Goal: Task Accomplishment & Management: Complete application form

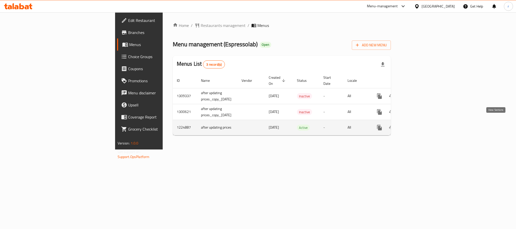
click at [419, 125] on icon "enhanced table" at bounding box center [416, 128] width 6 height 6
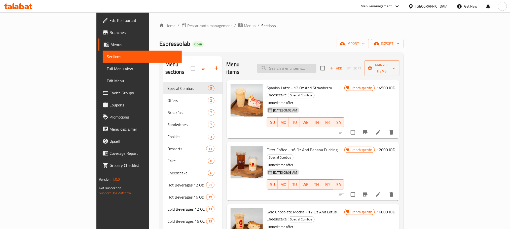
click at [317, 67] on input "search" at bounding box center [286, 68] width 59 height 9
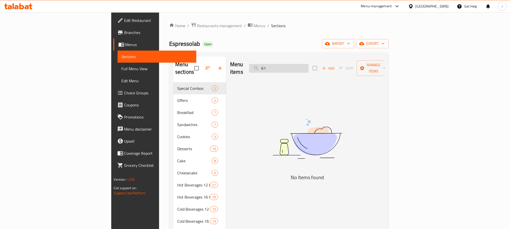
type input "6"
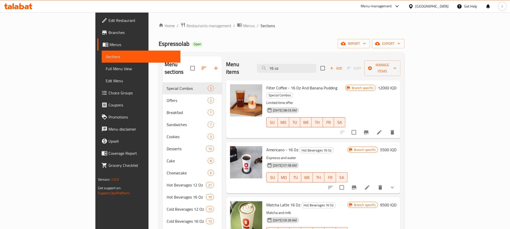
drag, startPoint x: 318, startPoint y: 65, endPoint x: 209, endPoint y: 45, distance: 111.6
click at [209, 45] on div "Home / Restaurants management / Menus / Sections Espressolab Open import export…" at bounding box center [282, 155] width 246 height 267
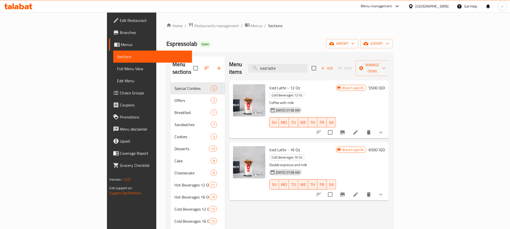
type input "iced latte"
drag, startPoint x: 273, startPoint y: 132, endPoint x: 241, endPoint y: 132, distance: 31.5
click at [267, 144] on div "Iced Latte - 16 Oz Cold Beverages 16 Oz Double espresso and milk 25-07-2024 07:…" at bounding box center [302, 171] width 71 height 54
copy span "Iced Latte - 16 Oz"
click at [117, 70] on span "Full Menu View" at bounding box center [152, 69] width 71 height 6
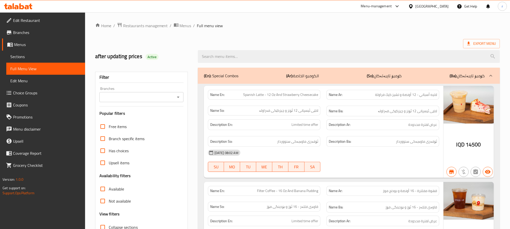
click at [289, 58] on input "search" at bounding box center [349, 56] width 302 height 13
paste input "Iced Latte - 16 Oz"
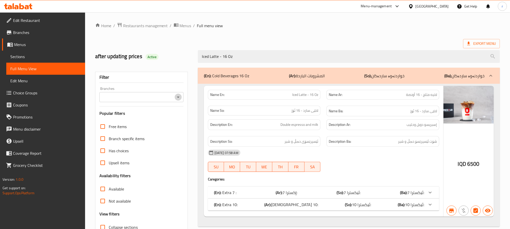
click at [178, 99] on icon "Open" at bounding box center [178, 97] width 6 height 6
type input "Iced Latte - 16 Oz"
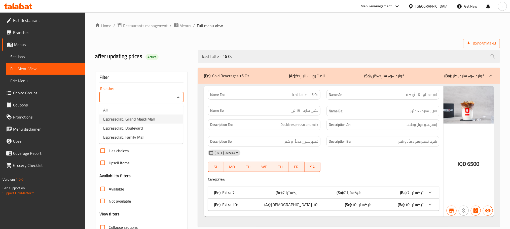
click at [141, 117] on span "Espressolab, Grand Majidi Mall" at bounding box center [129, 119] width 52 height 6
type input "Espressolab, Grand Majidi Mall"
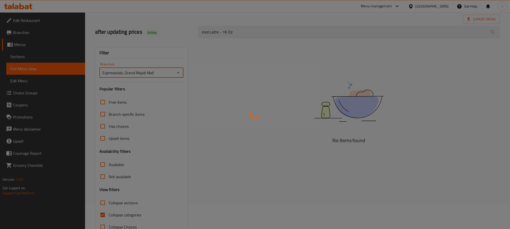
scroll to position [39, 0]
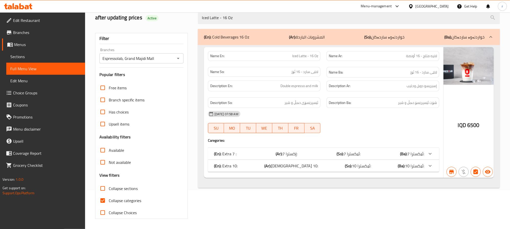
click at [124, 202] on span "Collapse categories" at bounding box center [125, 201] width 32 height 6
click at [109, 202] on input "Collapse categories" at bounding box center [103, 201] width 12 height 12
checkbox input "false"
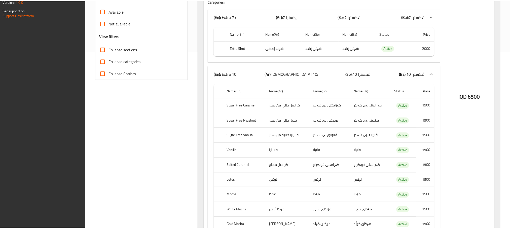
scroll to position [232, 0]
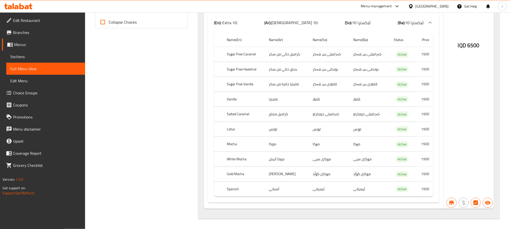
click at [24, 6] on icon at bounding box center [18, 6] width 28 height 6
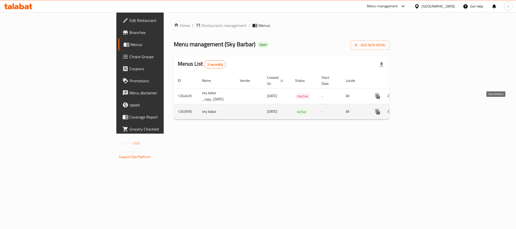
click at [417, 109] on icon "enhanced table" at bounding box center [414, 112] width 6 height 6
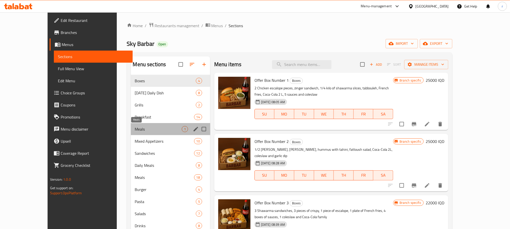
click at [135, 130] on span "Meals" at bounding box center [158, 129] width 47 height 6
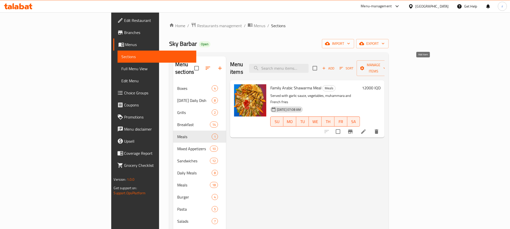
click at [335, 65] on span "Add" at bounding box center [329, 68] width 14 height 6
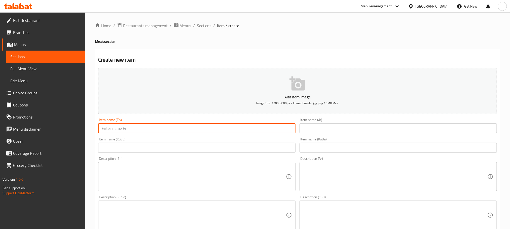
click at [180, 128] on input "text" at bounding box center [196, 128] width 197 height 10
paste input "Arabic Meat Shawarma Meal"
type input "Arabic Meat Shawarma Meal"
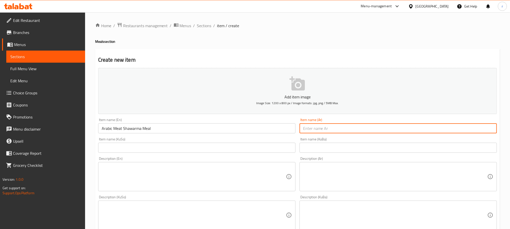
click at [324, 132] on input "text" at bounding box center [398, 128] width 197 height 10
type input "ر"
type input "وجبة شاورما لحم عربي"
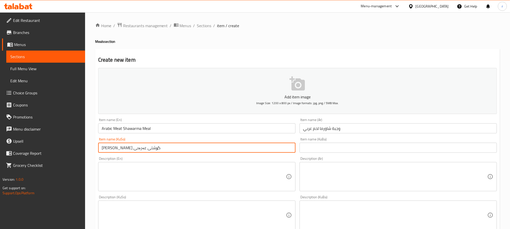
type input "[PERSON_NAME] گۆشتی عەرەبی"
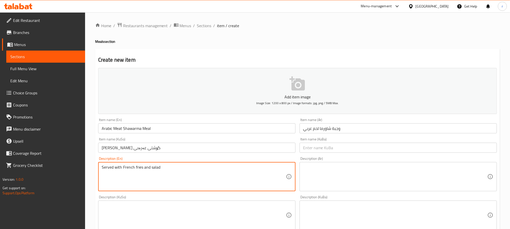
type textarea "Served with French fries and salad"
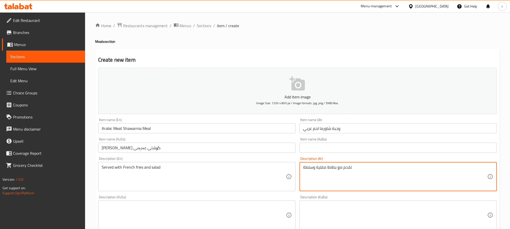
type textarea "تقدم مع بطاطا مقلية وسلطة"
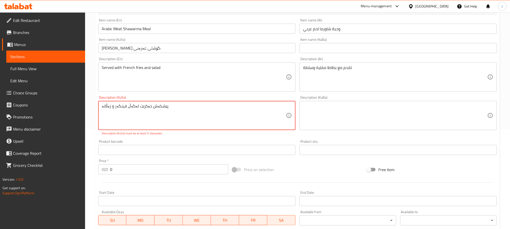
scroll to position [189, 0]
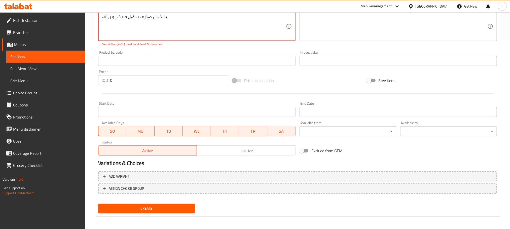
type textarea "پێشکەش دەکرێت لەگەڵ فینگەر و زەڵاتە"
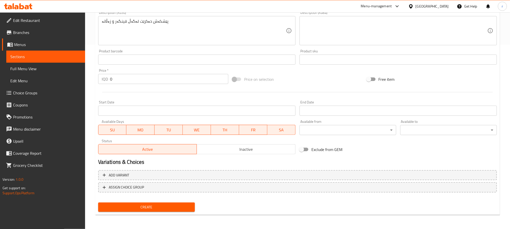
scroll to position [184, 0]
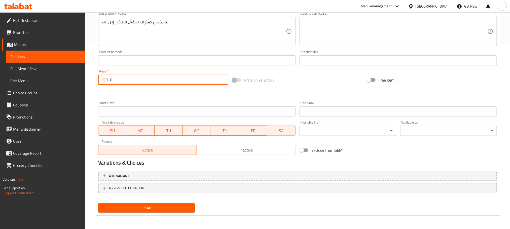
drag, startPoint x: 115, startPoint y: 82, endPoint x: 103, endPoint y: 78, distance: 12.8
click at [103, 79] on div "IQD 0 Price *" at bounding box center [163, 80] width 130 height 10
type input "5"
type input "7500"
click at [163, 204] on button "Create" at bounding box center [146, 208] width 97 height 9
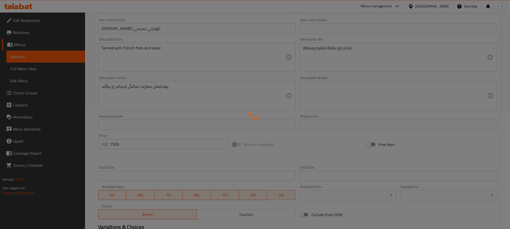
scroll to position [33, 0]
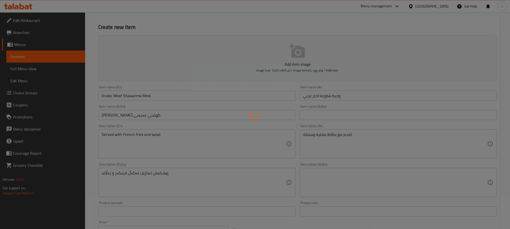
type input "0"
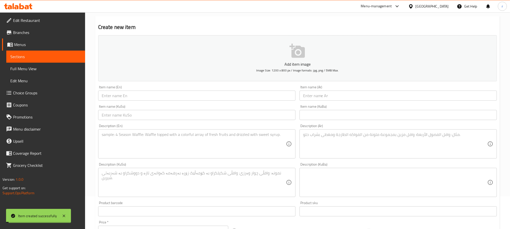
click at [36, 67] on span "Full Menu View" at bounding box center [45, 69] width 71 height 6
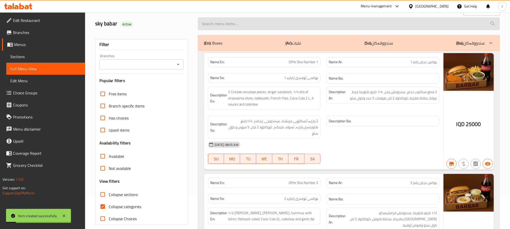
click at [230, 27] on input "search" at bounding box center [349, 23] width 302 height 13
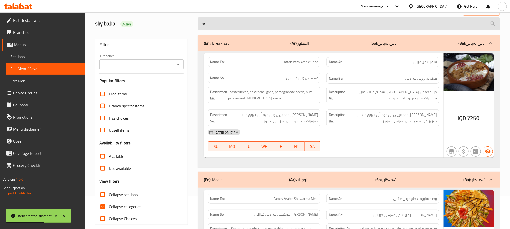
type input "a"
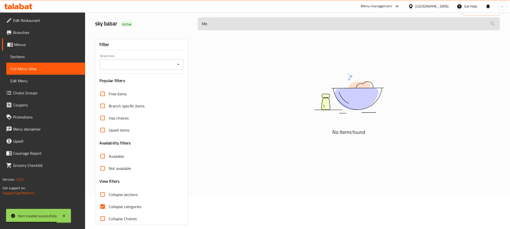
type input "M"
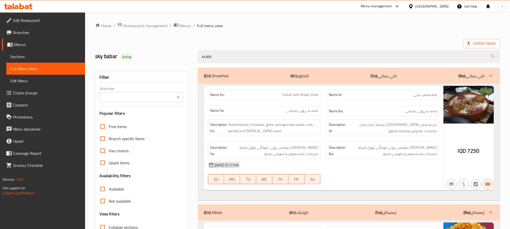
type input "arabic"
click at [18, 54] on span "Sections" at bounding box center [45, 57] width 71 height 6
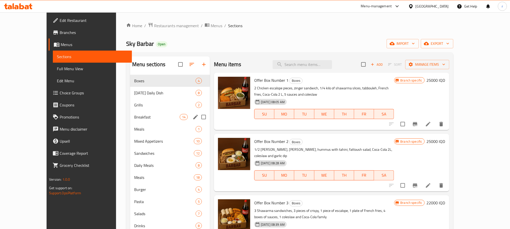
click at [134, 126] on span "Meals" at bounding box center [164, 129] width 61 height 6
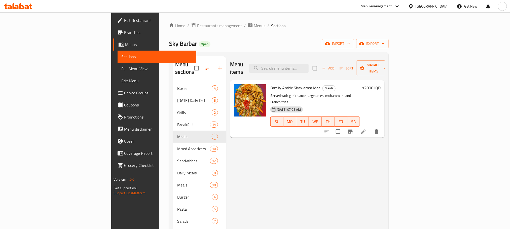
click at [290, 44] on div "Sky Barbar Open import export" at bounding box center [279, 43] width 220 height 9
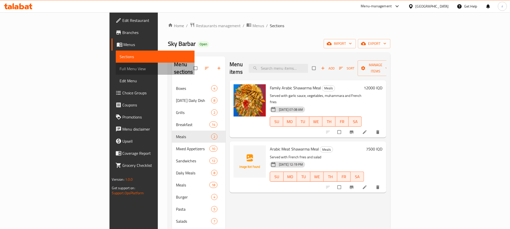
click at [120, 70] on span "Full Menu View" at bounding box center [155, 69] width 71 height 6
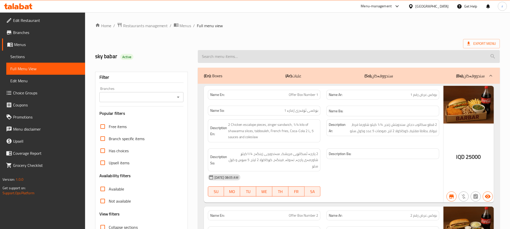
drag, startPoint x: 268, startPoint y: 60, endPoint x: 192, endPoint y: 61, distance: 75.6
click at [267, 59] on input "search" at bounding box center [349, 56] width 302 height 13
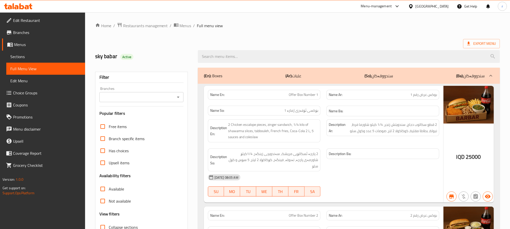
paste input "Arabic Meat Shawarma Meal"
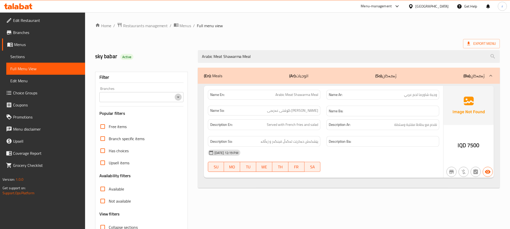
click at [178, 95] on icon "Open" at bounding box center [178, 97] width 6 height 6
type input "Arabic Meat Shawarma Meal"
click at [160, 134] on div "Branch specific items" at bounding box center [141, 139] width 84 height 12
click at [177, 97] on icon "Open" at bounding box center [178, 97] width 6 height 6
click at [188, 80] on div "Filter Branches Branches Popular filters Free items Branch specific items Has c…" at bounding box center [143, 163] width 103 height 196
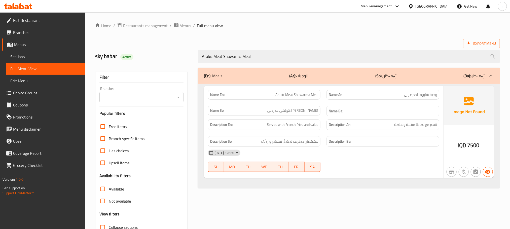
scroll to position [39, 0]
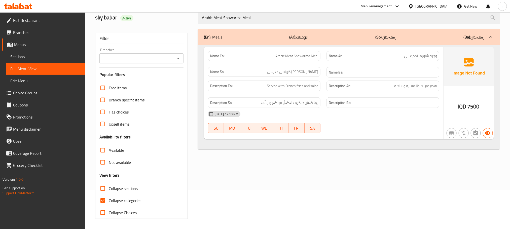
click at [111, 201] on span "Collapse categories" at bounding box center [125, 201] width 32 height 6
click at [109, 201] on input "Collapse categories" at bounding box center [103, 201] width 12 height 12
checkbox input "false"
click at [177, 60] on icon "Open" at bounding box center [178, 58] width 6 height 6
click at [175, 59] on icon "Close" at bounding box center [178, 58] width 6 height 6
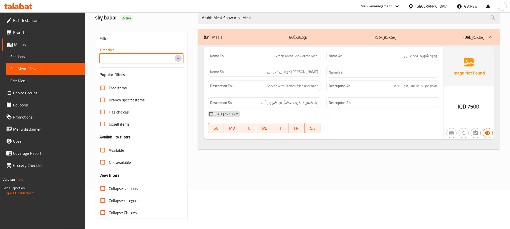
click at [175, 59] on icon "Open" at bounding box center [178, 58] width 6 height 6
click at [175, 59] on icon "Close" at bounding box center [178, 58] width 6 height 6
click at [178, 60] on icon "Open" at bounding box center [178, 58] width 6 height 6
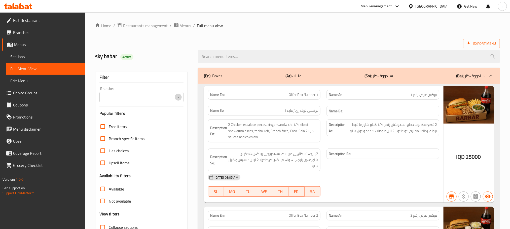
click at [179, 98] on icon "Open" at bounding box center [178, 97] width 6 height 6
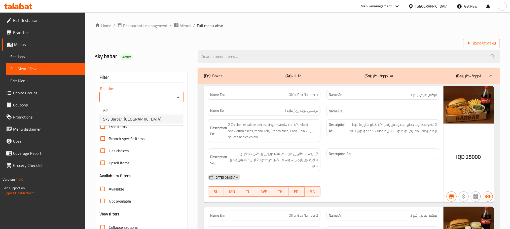
click at [133, 121] on span "Sky Barbar, Lalav City" at bounding box center [132, 119] width 58 height 6
type input "Sky Barbar, Lalav City"
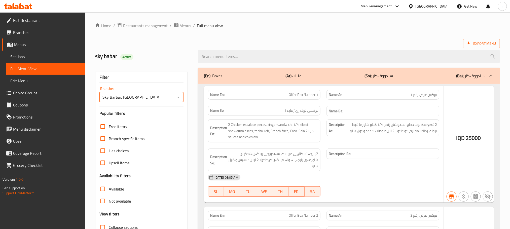
click at [234, 58] on div at bounding box center [255, 114] width 510 height 229
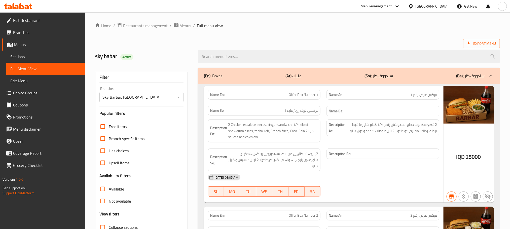
click at [234, 58] on input "search" at bounding box center [349, 56] width 302 height 13
paste input "Arabic Meat Shawarma Meal"
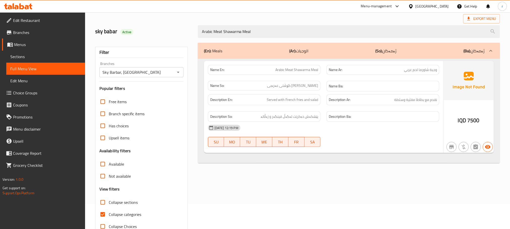
scroll to position [39, 0]
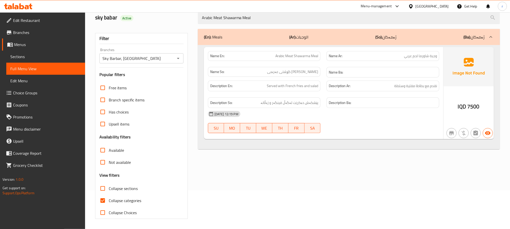
type input "Arabic Meat Shawarma Meal"
click at [102, 203] on input "Collapse categories" at bounding box center [103, 201] width 12 height 12
checkbox input "false"
click at [392, 5] on div "Menu-management" at bounding box center [376, 6] width 31 height 6
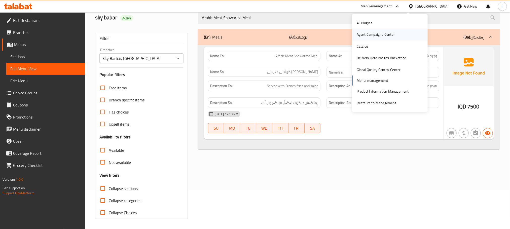
click at [385, 32] on div "Agent Campaigns Center" at bounding box center [376, 35] width 38 height 6
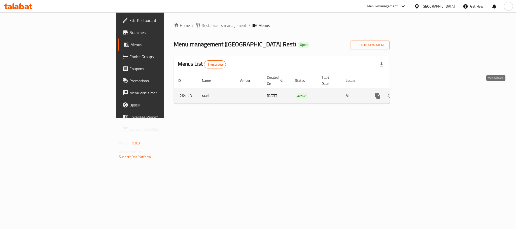
click at [417, 93] on icon "enhanced table" at bounding box center [414, 96] width 6 height 6
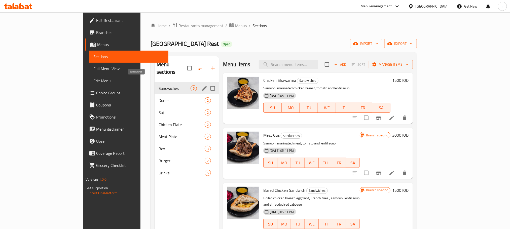
click at [159, 85] on span "Sandwiches" at bounding box center [175, 88] width 32 height 6
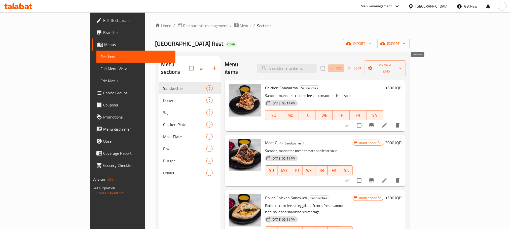
click at [343, 65] on span "Add" at bounding box center [337, 68] width 14 height 6
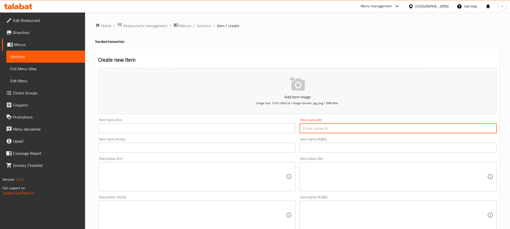
click at [338, 130] on input "text" at bounding box center [398, 128] width 197 height 10
paste input "لفة شيش طاووق دجاج"
type input "لفة شيش طاووق دجاج"
click at [233, 130] on input "text" at bounding box center [196, 128] width 197 height 10
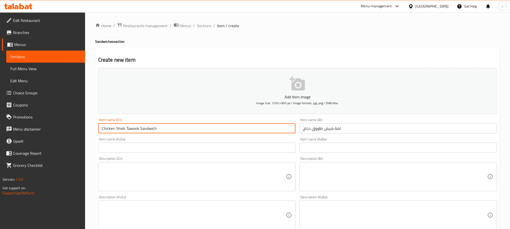
type input "Chicken Shish Tawook Sandwich"
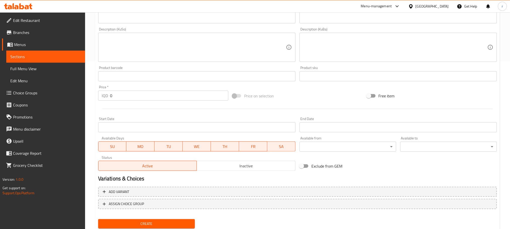
scroll to position [184, 0]
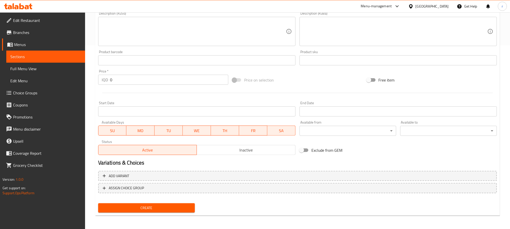
type input "[PERSON_NAME]"
drag, startPoint x: 116, startPoint y: 82, endPoint x: 102, endPoint y: 78, distance: 14.3
click at [107, 79] on div "IQD 0 Price *" at bounding box center [163, 80] width 130 height 10
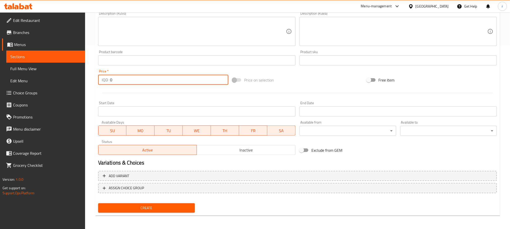
paste input "250"
type input "2500"
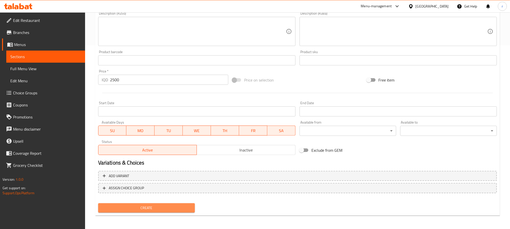
click at [176, 205] on span "Create" at bounding box center [146, 208] width 89 height 6
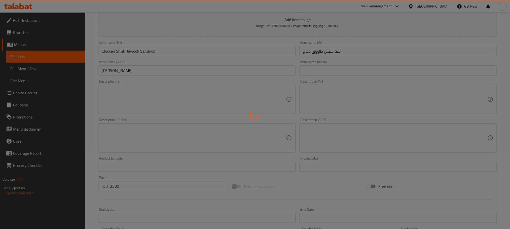
scroll to position [0, 0]
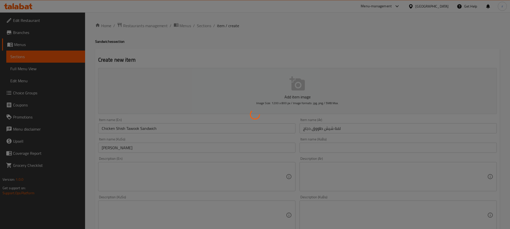
type input "0"
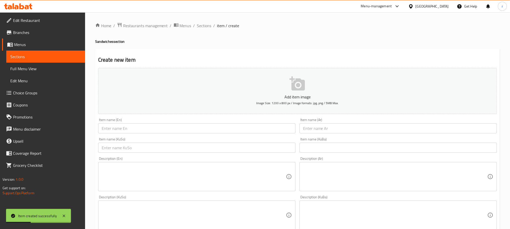
click at [379, 131] on input "text" at bounding box center [398, 128] width 197 height 10
paste input "لفة قلي راعي"
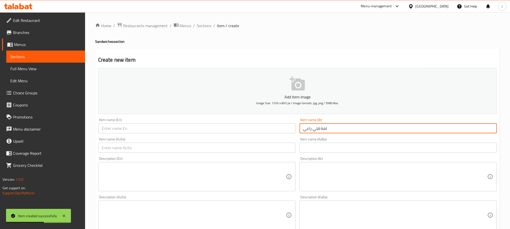
type input "لفة قلي راعي"
click at [217, 128] on input "text" at bounding box center [196, 128] width 197 height 10
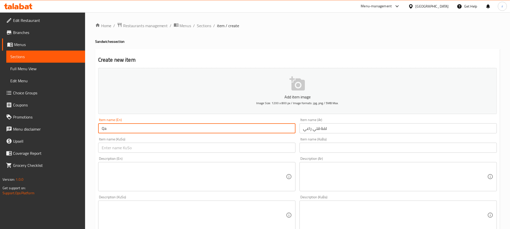
type input "Q"
type input "Raai Qalya Sandwich"
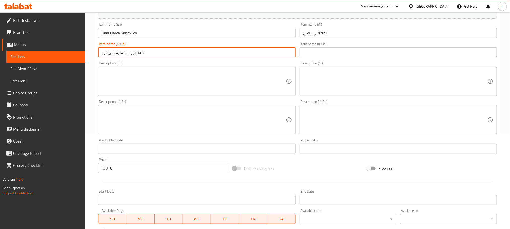
scroll to position [151, 0]
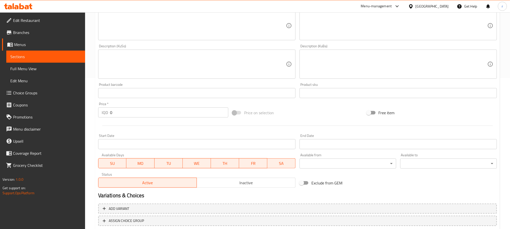
type input "سەندویچی قەلیەی ڕاعی"
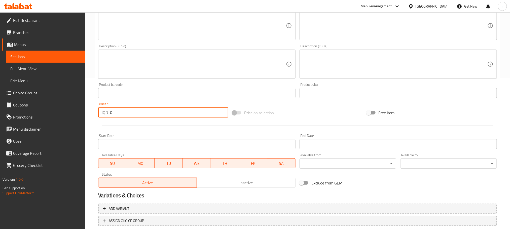
drag, startPoint x: 112, startPoint y: 112, endPoint x: 101, endPoint y: 109, distance: 11.5
click at [101, 109] on div "IQD 0 Price *" at bounding box center [163, 113] width 130 height 10
type input "2500"
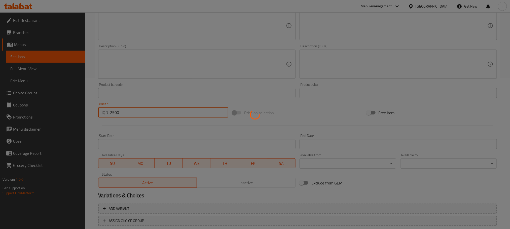
type input "0"
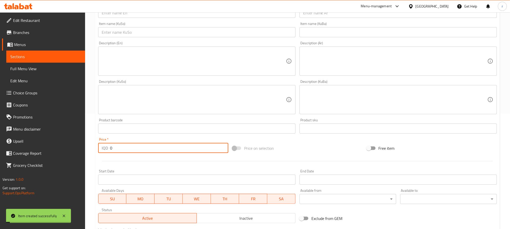
scroll to position [0, 0]
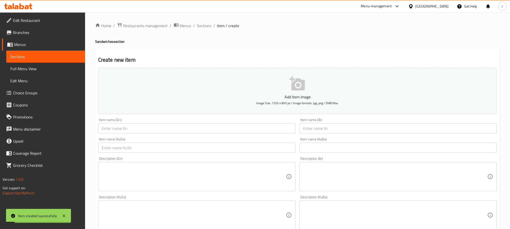
click at [129, 132] on input "text" at bounding box center [196, 128] width 197 height 10
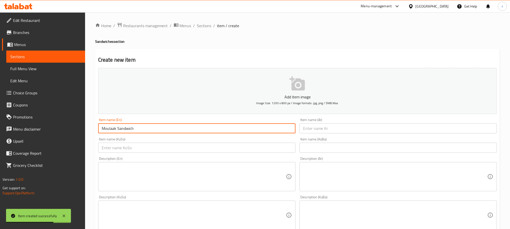
type input "Moulaak Sandwich"
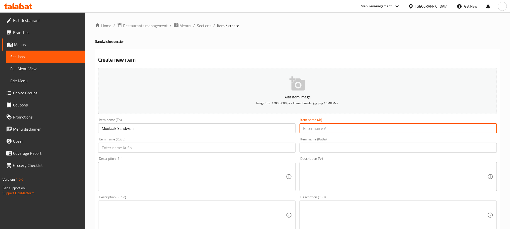
type input "س"
paste input "لفة قلي راعي"
type input "لفه معلاق"
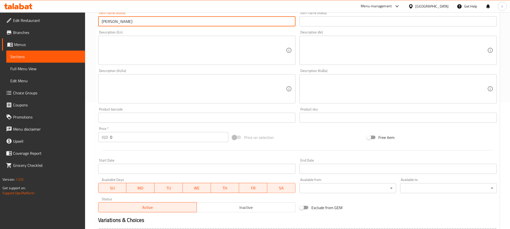
scroll to position [184, 0]
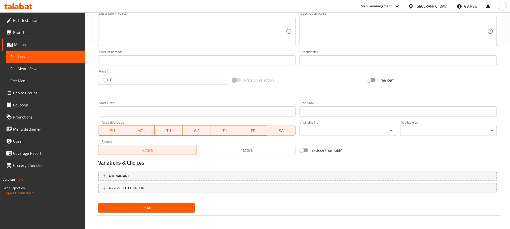
type input "[PERSON_NAME]"
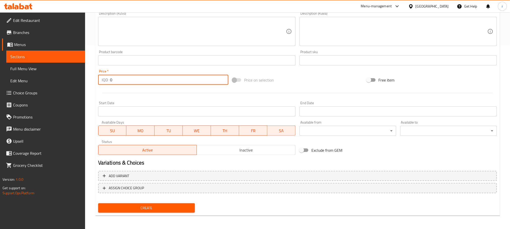
drag, startPoint x: 111, startPoint y: 82, endPoint x: 104, endPoint y: 79, distance: 8.7
click at [104, 79] on div "IQD 0 Price *" at bounding box center [163, 80] width 130 height 10
type input "2500"
click at [98, 204] on button "Create" at bounding box center [146, 208] width 97 height 9
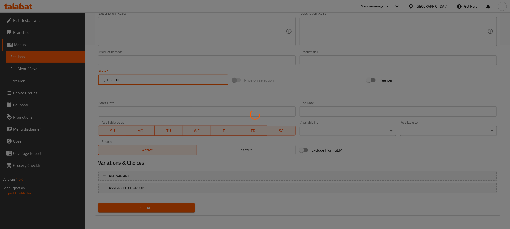
type input "0"
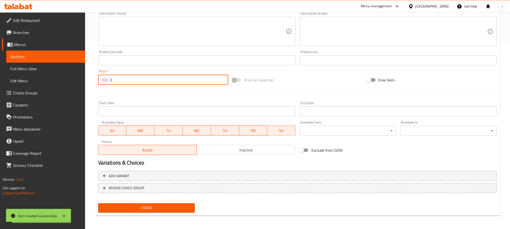
click at [39, 69] on span "Full Menu View" at bounding box center [45, 69] width 71 height 6
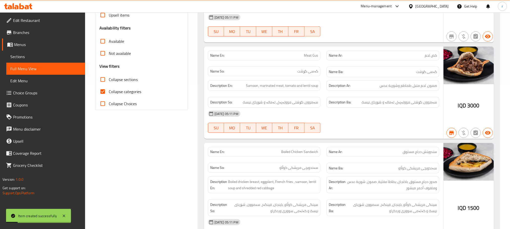
scroll to position [108, 0]
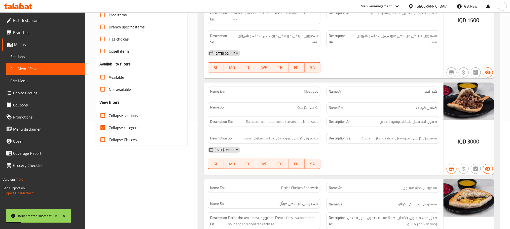
click at [127, 129] on span "Collapse categories" at bounding box center [125, 128] width 32 height 6
click at [109, 129] on input "Collapse categories" at bounding box center [103, 128] width 12 height 12
checkbox input "false"
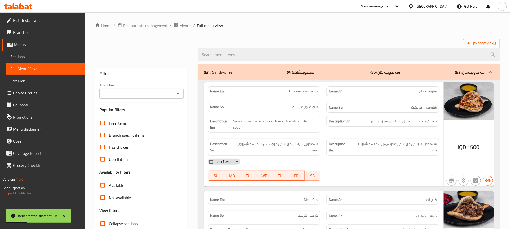
click at [177, 91] on icon "Open" at bounding box center [178, 94] width 6 height 6
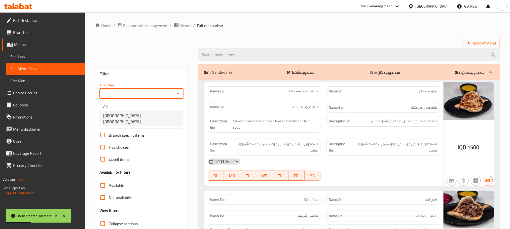
click at [142, 117] on span "[GEOGRAPHIC_DATA], [GEOGRAPHIC_DATA]" at bounding box center [141, 119] width 76 height 12
type input "[GEOGRAPHIC_DATA], [GEOGRAPHIC_DATA]"
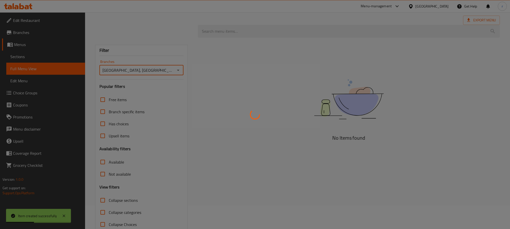
scroll to position [36, 0]
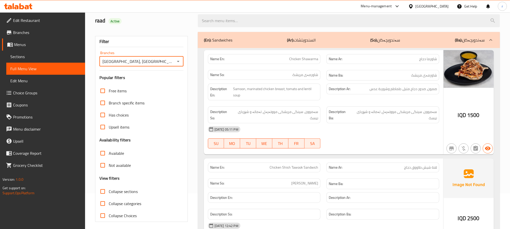
click at [123, 190] on span "Collapse sections" at bounding box center [123, 192] width 29 height 6
click at [109, 190] on input "Collapse sections" at bounding box center [103, 192] width 12 height 12
checkbox input "true"
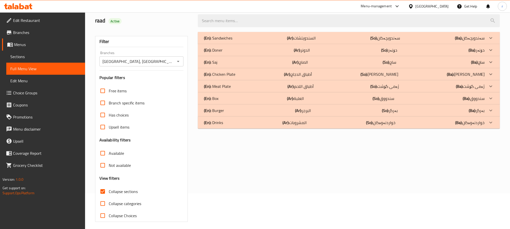
click at [231, 39] on p "(En): Sandwiches" at bounding box center [218, 38] width 28 height 6
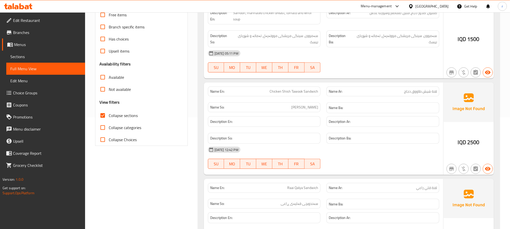
scroll to position [76, 0]
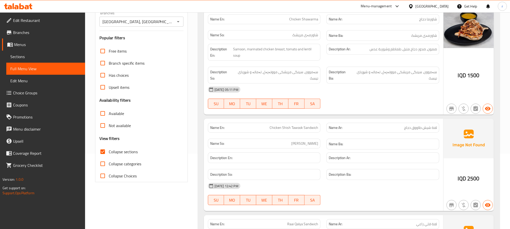
click at [14, 6] on icon at bounding box center [14, 6] width 2 height 6
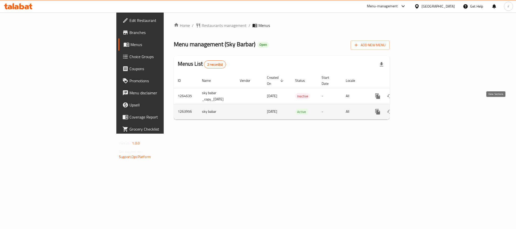
click at [420, 106] on link "enhanced table" at bounding box center [414, 112] width 12 height 12
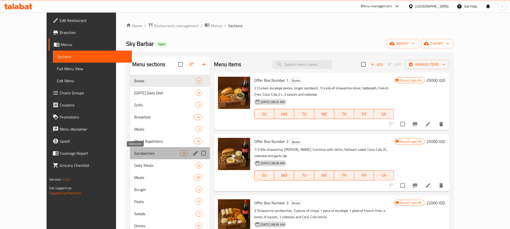
click at [134, 156] on span "Sandwiches" at bounding box center [157, 153] width 46 height 6
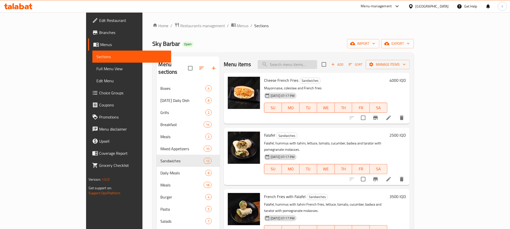
click at [317, 60] on input "search" at bounding box center [287, 64] width 59 height 9
type input "meat shawar"
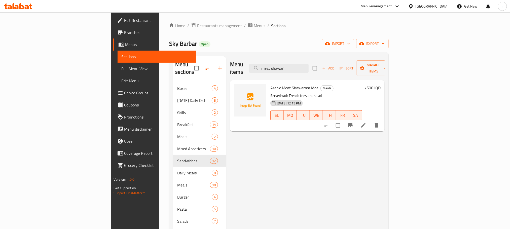
drag, startPoint x: 330, startPoint y: 63, endPoint x: 260, endPoint y: 63, distance: 69.8
click at [264, 63] on div "Menu items meat shawar Add Sort Manage items" at bounding box center [307, 68] width 155 height 24
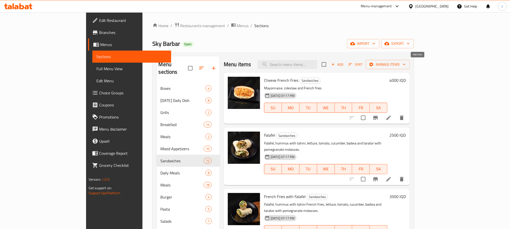
click at [344, 63] on span "Add" at bounding box center [338, 65] width 14 height 6
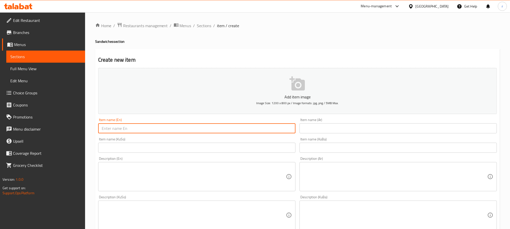
click at [154, 128] on input "text" at bounding box center [196, 128] width 197 height 10
paste input "Meat Shawarma Sandwic"
type input "Meat Shawarma Sandwich"
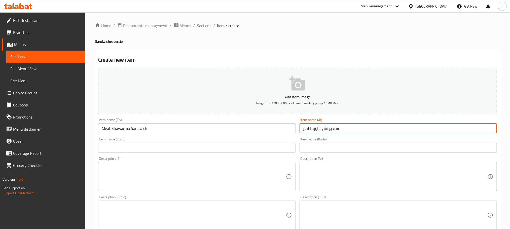
type input "سندويتش شاورما لحم"
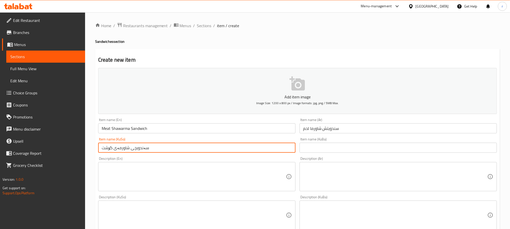
type input "سەندویچی شاورمەی گۆشت"
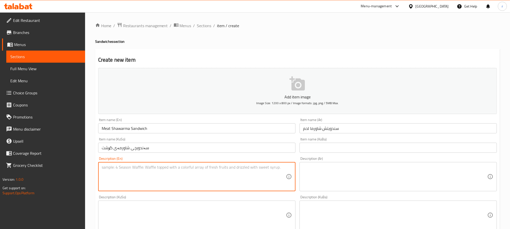
click at [338, 173] on textarea at bounding box center [395, 177] width 184 height 24
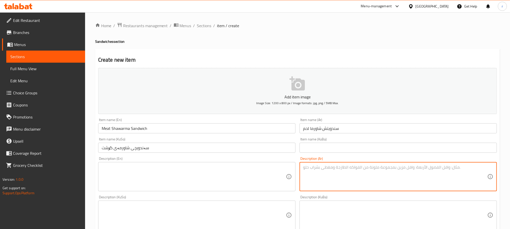
paste textarea "7,500"
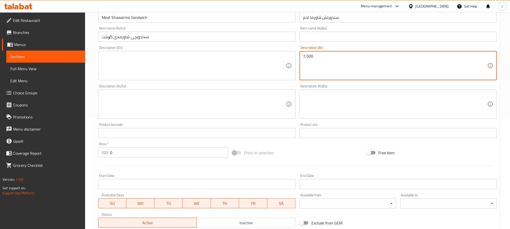
scroll to position [184, 0]
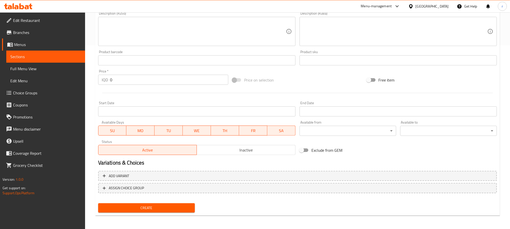
type textarea "7,500"
drag, startPoint x: 123, startPoint y: 79, endPoint x: 91, endPoint y: 77, distance: 31.8
click at [91, 77] on div "Home / Restaurants management / Menus / Sections / item / create Sandwiches sec…" at bounding box center [297, 28] width 425 height 401
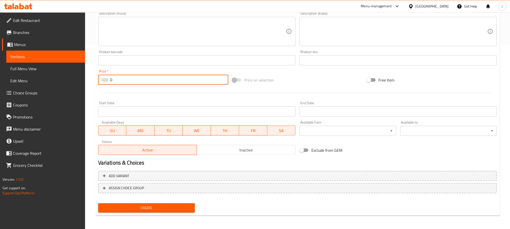
paste input "750"
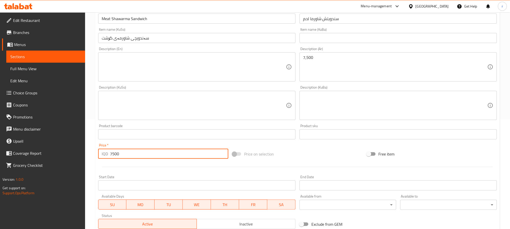
scroll to position [33, 0]
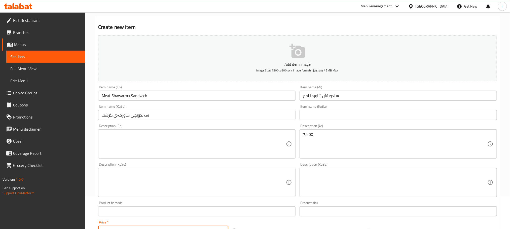
type input "7500"
click at [188, 146] on textarea at bounding box center [194, 144] width 184 height 24
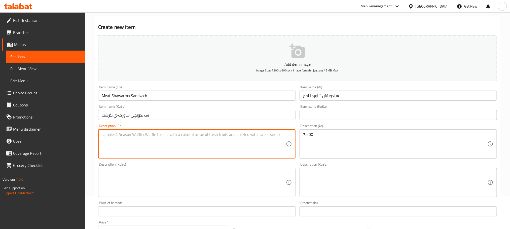
scroll to position [184, 0]
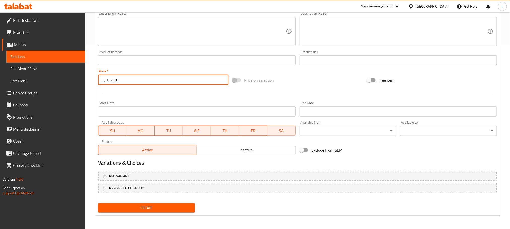
drag, startPoint x: 122, startPoint y: 83, endPoint x: 86, endPoint y: 79, distance: 36.0
click at [88, 79] on div "Home / Restaurants management / Menus / Sections / item / create Sandwiches sec…" at bounding box center [297, 28] width 425 height 401
paste input "number"
drag, startPoint x: 114, startPoint y: 80, endPoint x: 109, endPoint y: 80, distance: 4.8
click at [109, 80] on div "IQD Price *" at bounding box center [163, 80] width 130 height 10
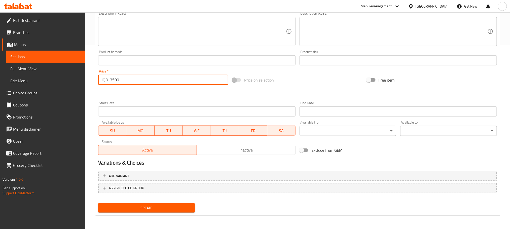
type input "3500"
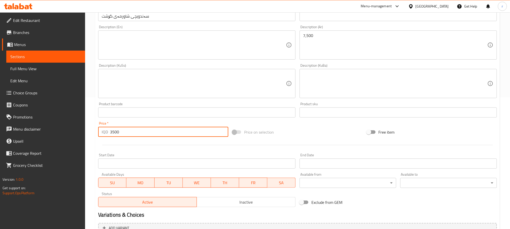
scroll to position [71, 0]
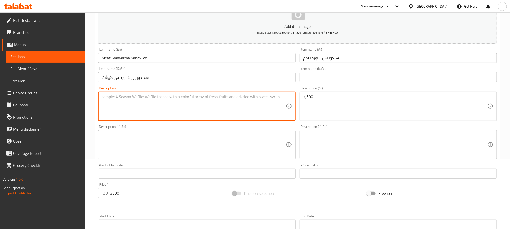
click at [176, 105] on textarea at bounding box center [194, 106] width 184 height 24
paste textarea "Meat, pickles and veggie"
drag, startPoint x: 168, startPoint y: 97, endPoint x: 132, endPoint y: 99, distance: 35.6
click at [132, 99] on textarea "Meat, pickles and veggies" at bounding box center [194, 106] width 184 height 24
type textarea "Meat, pickles and vegetables"
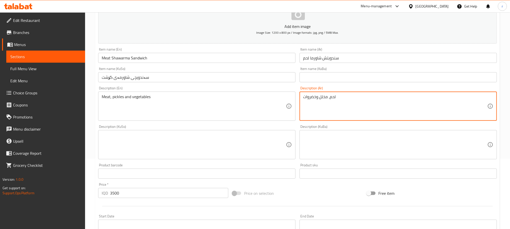
type textarea "لحم، مخلل وخضروات"
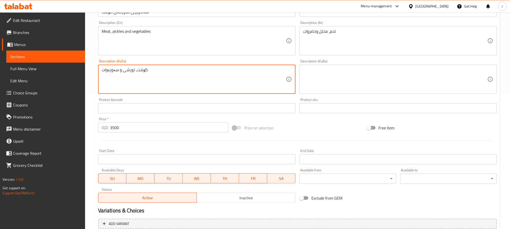
scroll to position [184, 0]
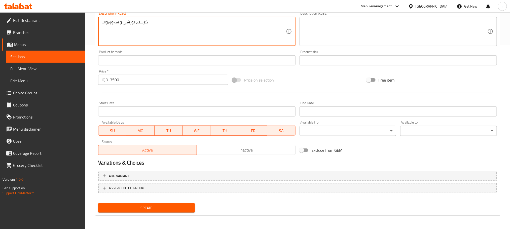
type textarea "گۆشت، تورشی و سەوزەوات"
click at [144, 209] on span "Create" at bounding box center [146, 208] width 89 height 6
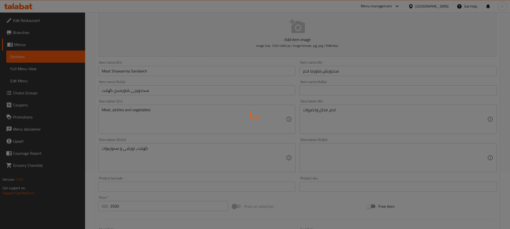
scroll to position [0, 0]
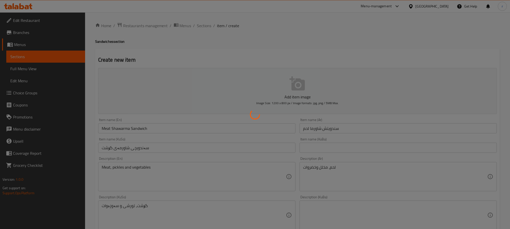
type input "0"
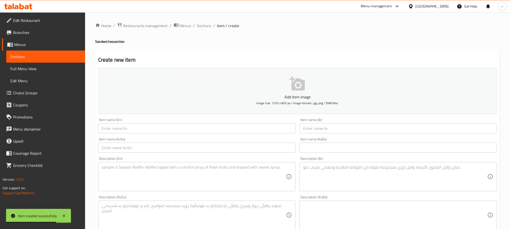
click at [21, 6] on icon at bounding box center [18, 6] width 28 height 6
